Goal: Information Seeking & Learning: Learn about a topic

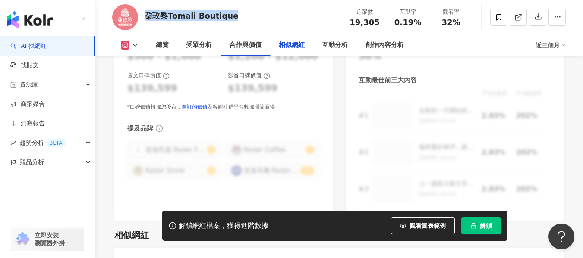
scroll to position [1434, 0]
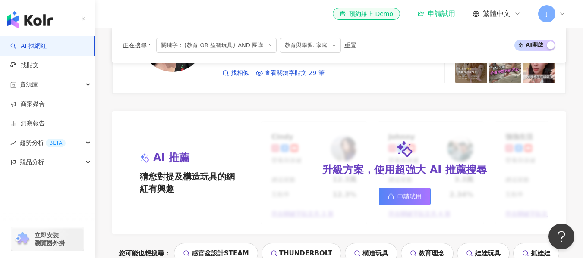
scroll to position [719, 0]
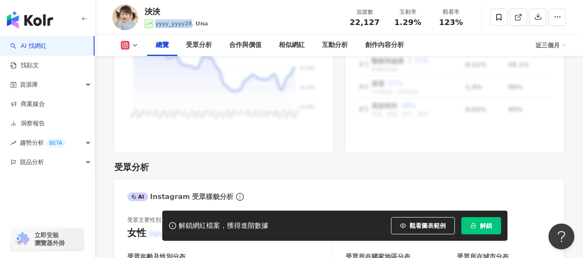
scroll to position [653, 0]
click at [47, 42] on link "AI 找網紅" at bounding box center [28, 46] width 36 height 9
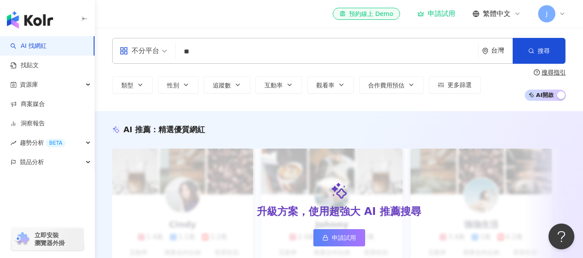
type input "*"
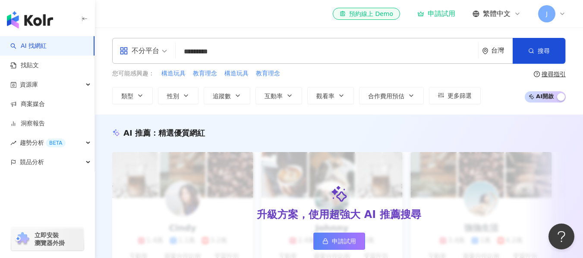
type input "*********"
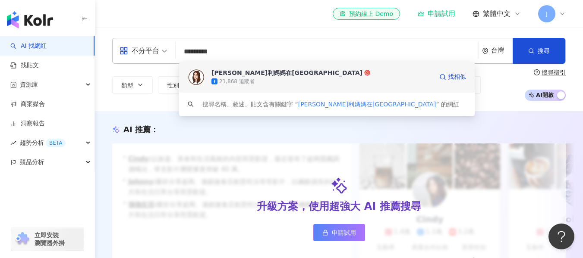
click at [364, 74] on icon at bounding box center [367, 73] width 6 height 6
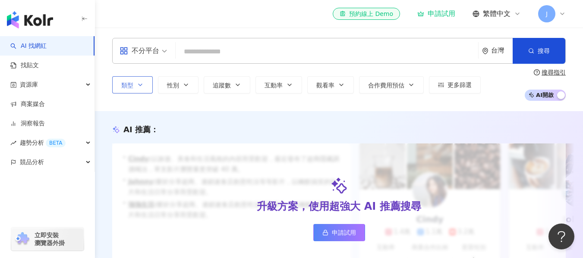
click at [145, 82] on button "類型" at bounding box center [132, 84] width 41 height 17
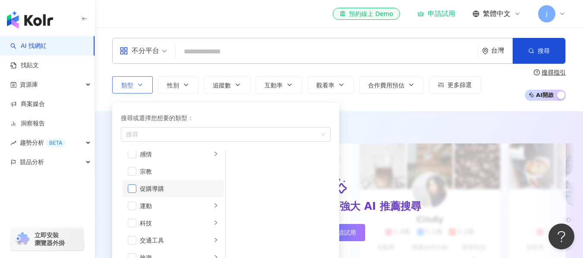
scroll to position [284, 0]
click at [132, 186] on span "button" at bounding box center [132, 188] width 9 height 9
click at [224, 47] on input "search" at bounding box center [327, 52] width 296 height 16
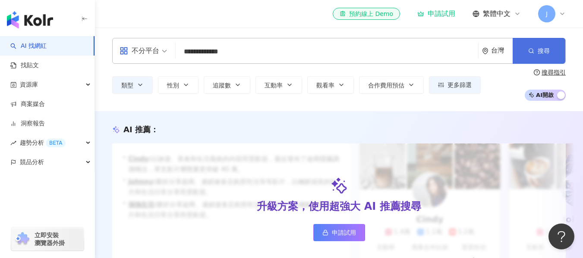
click at [534, 45] on button "搜尋" at bounding box center [539, 51] width 53 height 26
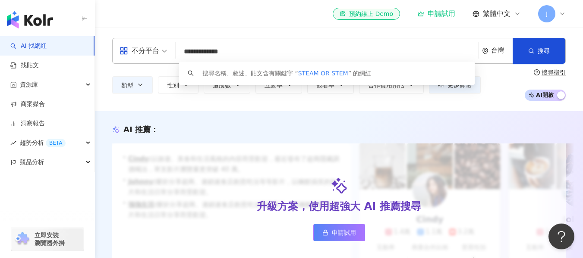
click at [248, 54] on input "**********" at bounding box center [327, 52] width 296 height 16
type input "*"
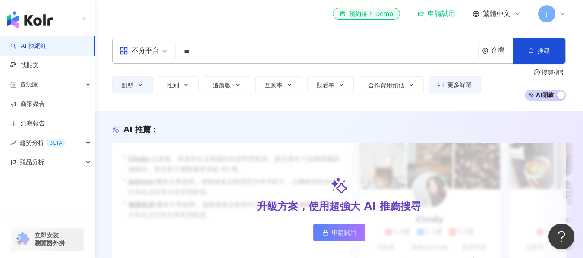
type input "**"
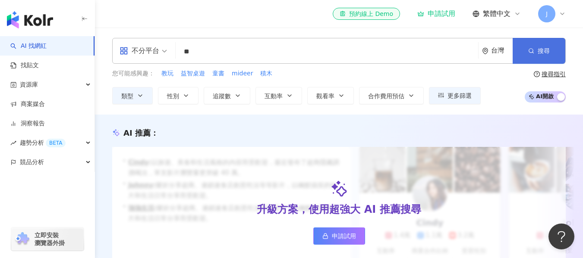
click at [537, 59] on button "搜尋" at bounding box center [539, 51] width 53 height 26
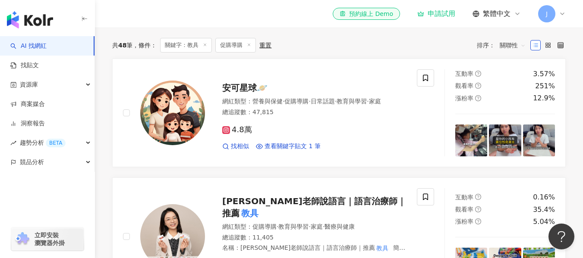
scroll to position [265, 0]
click at [238, 89] on span "安可星球🪐" at bounding box center [244, 87] width 45 height 10
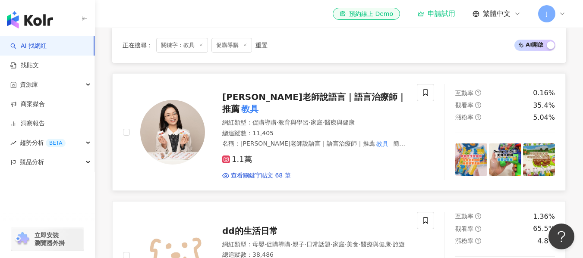
click at [258, 103] on span "靜靜老師說語言｜語言治療師｜推薦" at bounding box center [314, 103] width 184 height 22
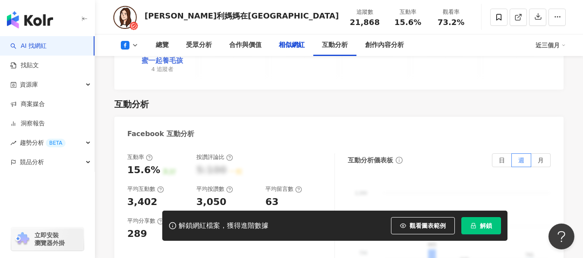
scroll to position [1306, 0]
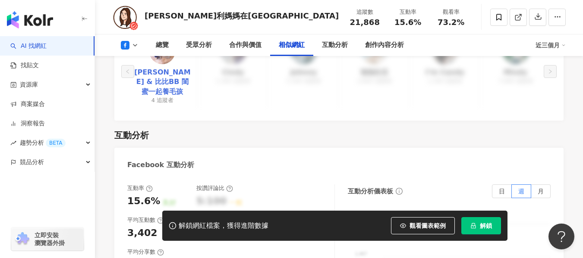
click at [171, 82] on link "[PERSON_NAME] & 比比BB 閨蜜一起養毛孩" at bounding box center [162, 82] width 57 height 29
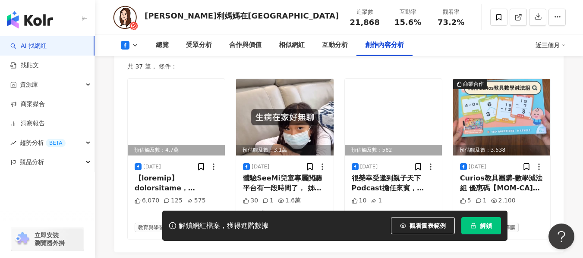
scroll to position [2467, 0]
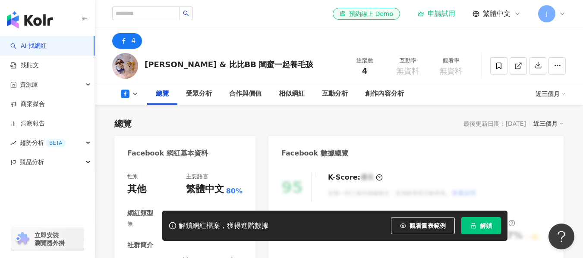
scroll to position [144, 0]
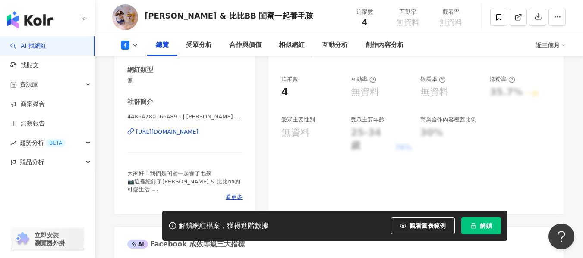
click at [198, 130] on div "https://www.facebook.com/448647801664893" at bounding box center [167, 132] width 63 height 8
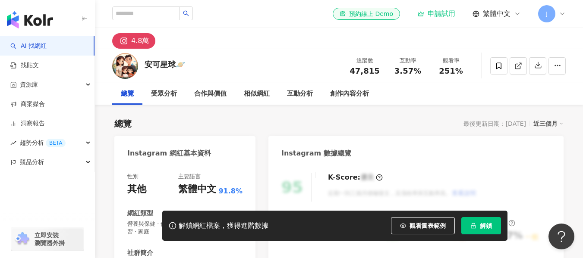
scroll to position [123, 0]
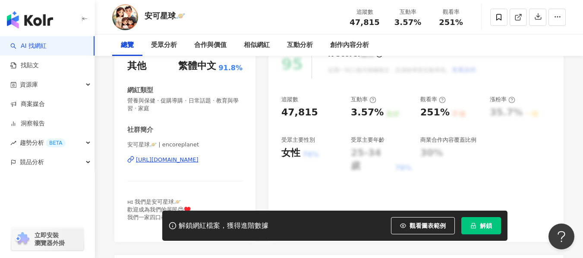
click at [198, 158] on div "https://www.instagram.com/encoreplanet/" at bounding box center [167, 160] width 63 height 8
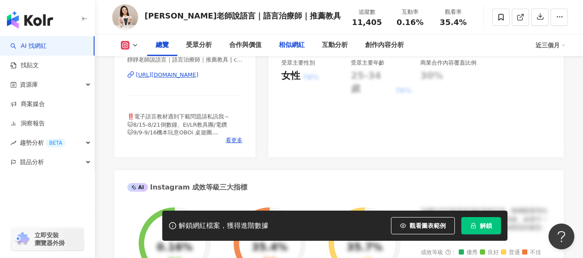
scroll to position [162, 0]
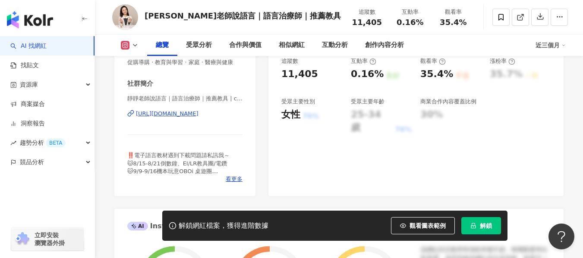
click at [198, 115] on div "[URL][DOMAIN_NAME]" at bounding box center [167, 114] width 63 height 8
